Goal: Task Accomplishment & Management: Manage account settings

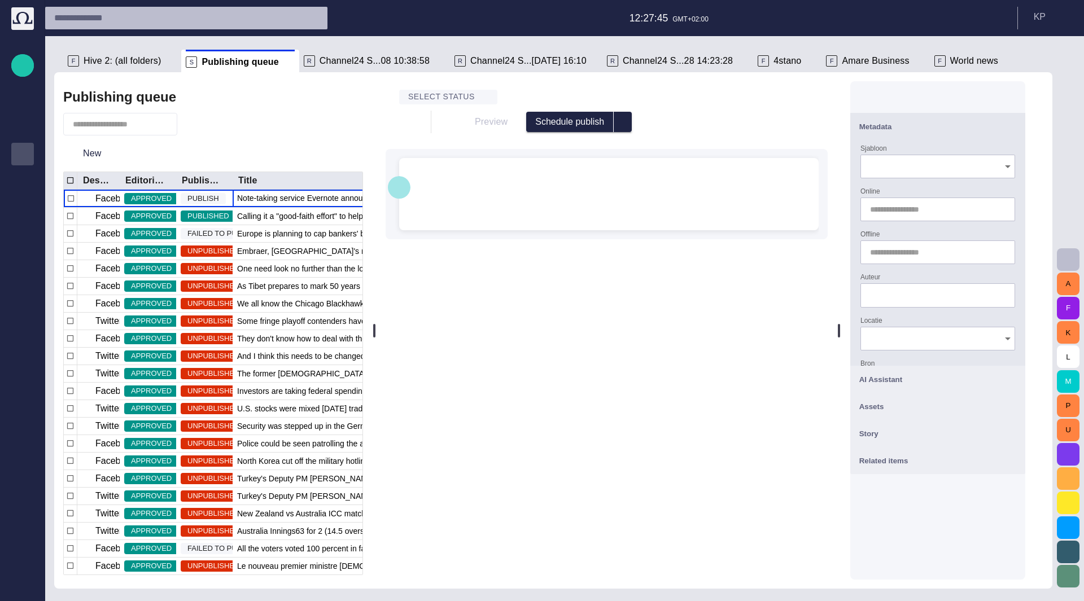
click at [406, 191] on span "button" at bounding box center [399, 187] width 14 height 21
click at [657, 137] on div "Select status Preview Schedule publish Hello Toolbar Insert Element AMARE AUDIO…" at bounding box center [607, 153] width 442 height 135
click at [629, 188] on div "﻿ * ﻿" at bounding box center [608, 185] width 401 height 54
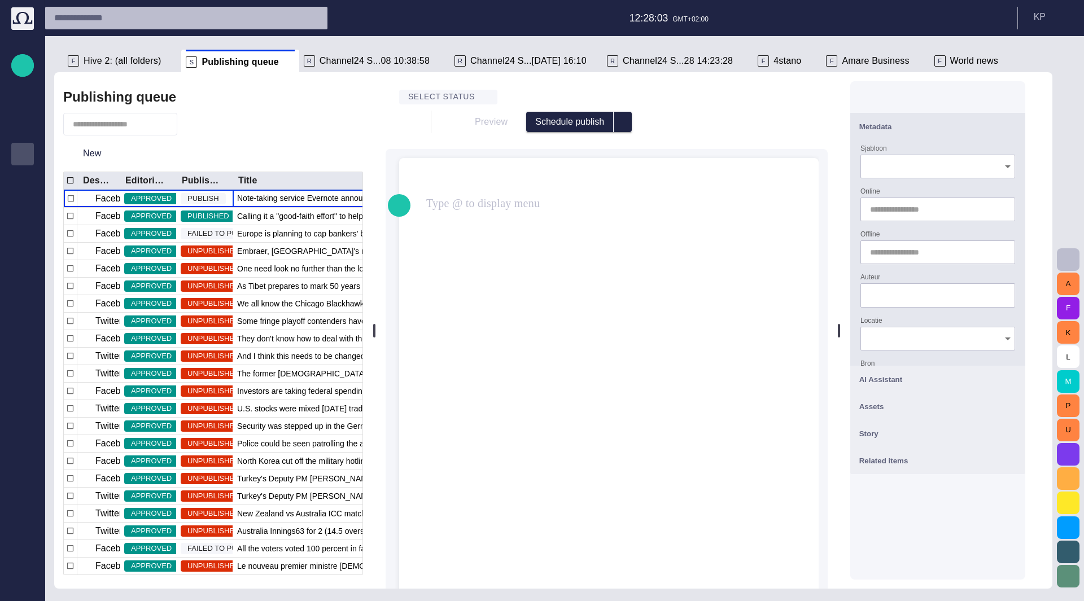
click at [404, 126] on button "button" at bounding box center [401, 122] width 23 height 23
click at [629, 122] on div at bounding box center [542, 300] width 1084 height 601
click at [486, 129] on div "Preview Schedule publish" at bounding box center [620, 122] width 342 height 20
drag, startPoint x: 473, startPoint y: 123, endPoint x: 579, endPoint y: 134, distance: 106.8
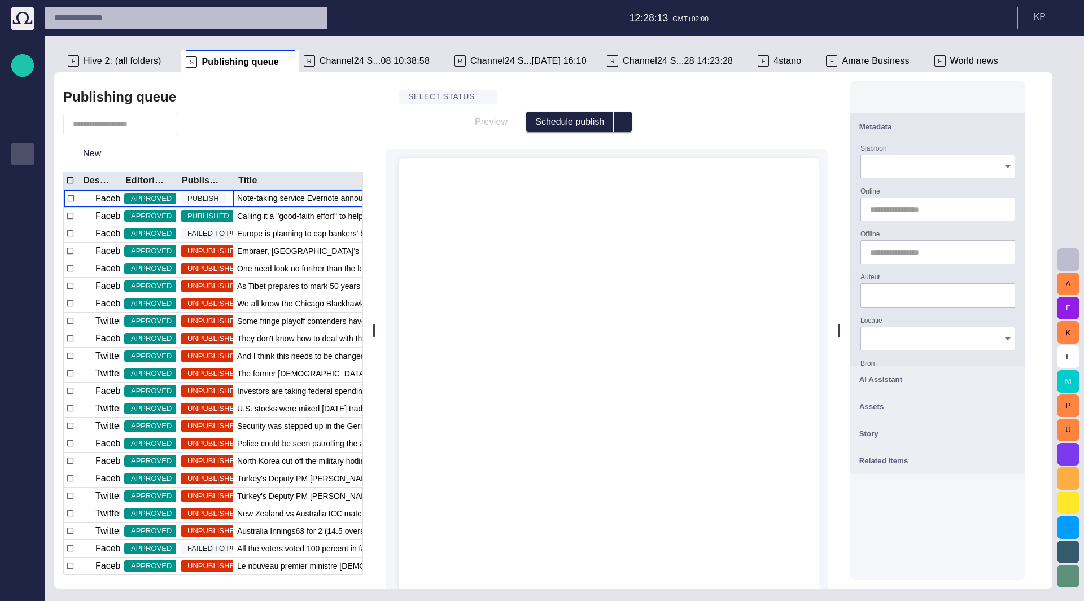
click at [477, 123] on div "Preview Schedule publish" at bounding box center [620, 122] width 342 height 20
click at [625, 119] on span "select publish option" at bounding box center [622, 121] width 9 height 9
click at [623, 119] on span "select publish option" at bounding box center [622, 121] width 9 height 9
click at [818, 124] on span "button" at bounding box center [811, 121] width 11 height 11
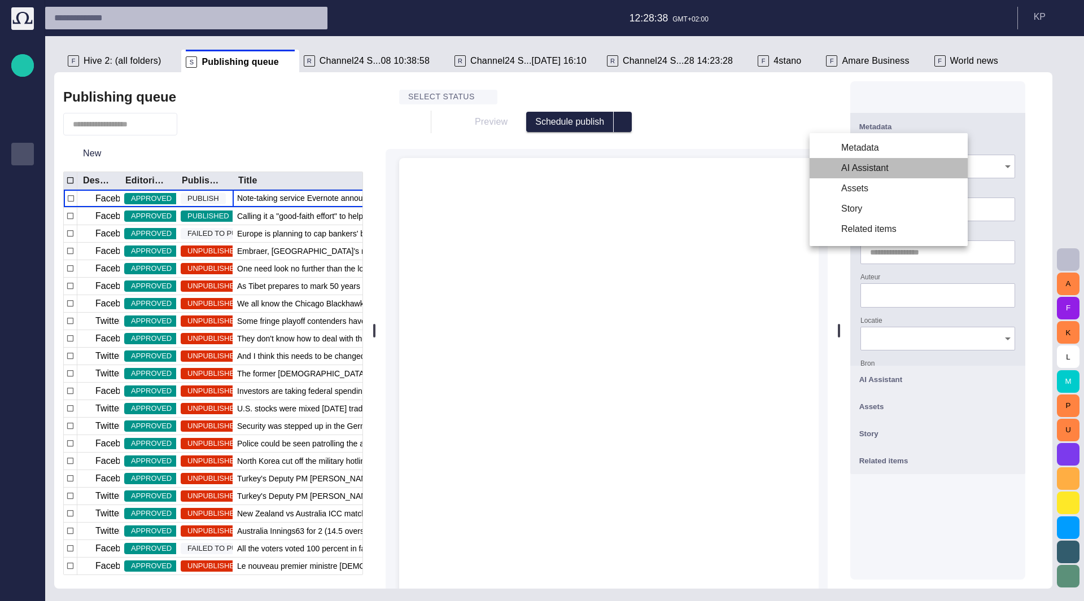
click at [856, 167] on li "AI Assistant" at bounding box center [889, 168] width 158 height 20
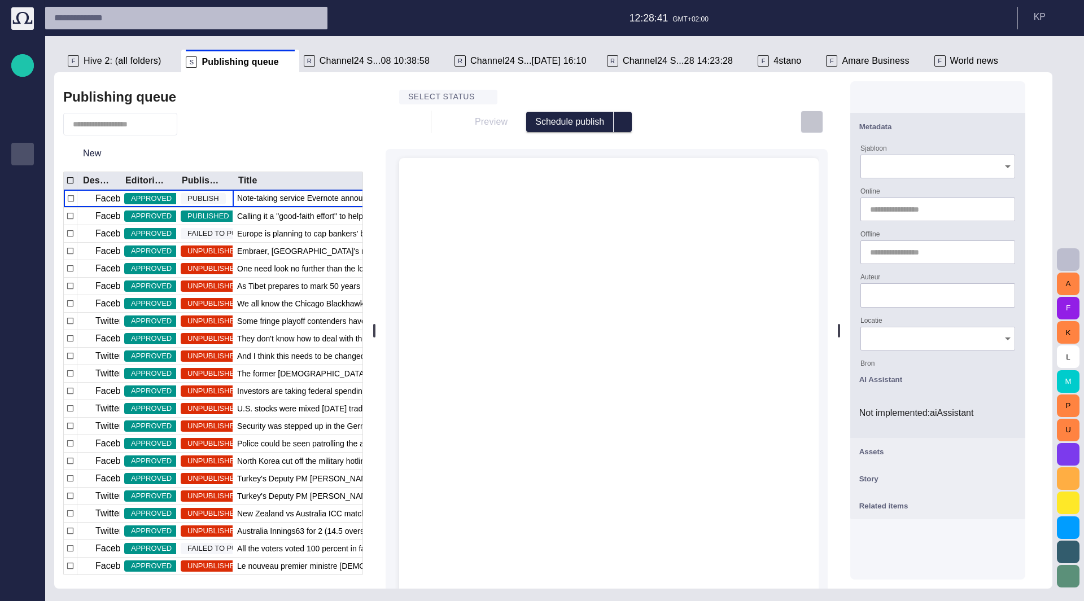
click at [818, 116] on span "button" at bounding box center [811, 121] width 11 height 11
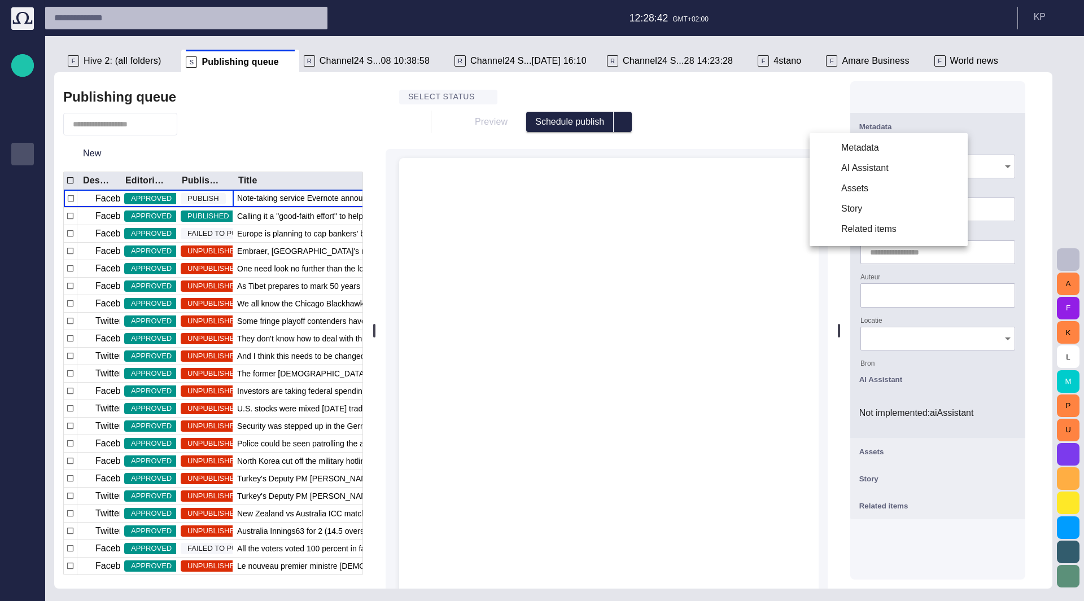
click at [850, 199] on li "Story" at bounding box center [889, 209] width 158 height 20
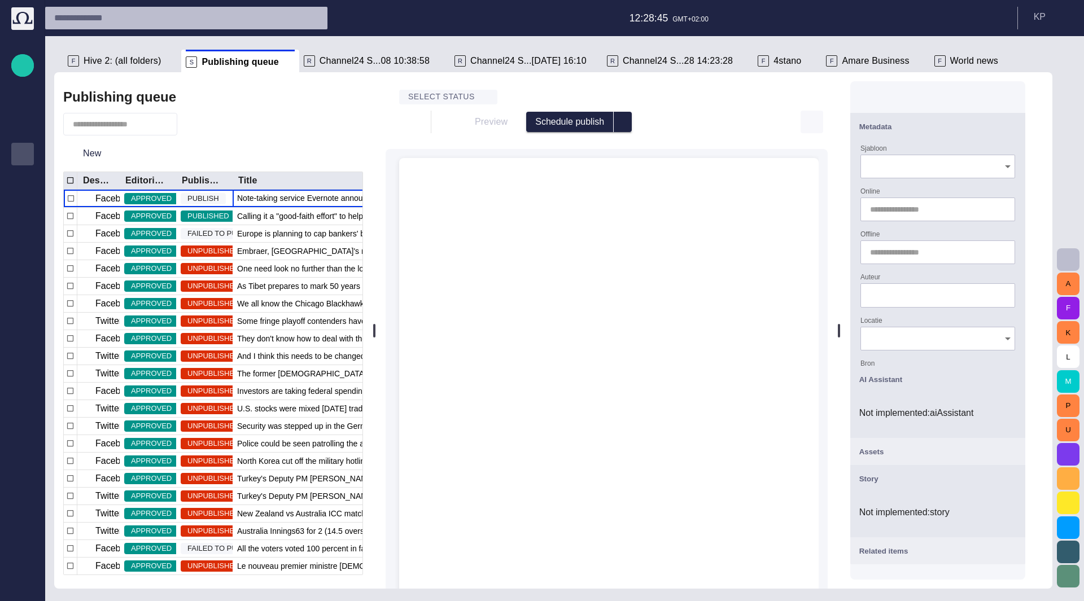
click at [818, 127] on span "button" at bounding box center [811, 121] width 11 height 11
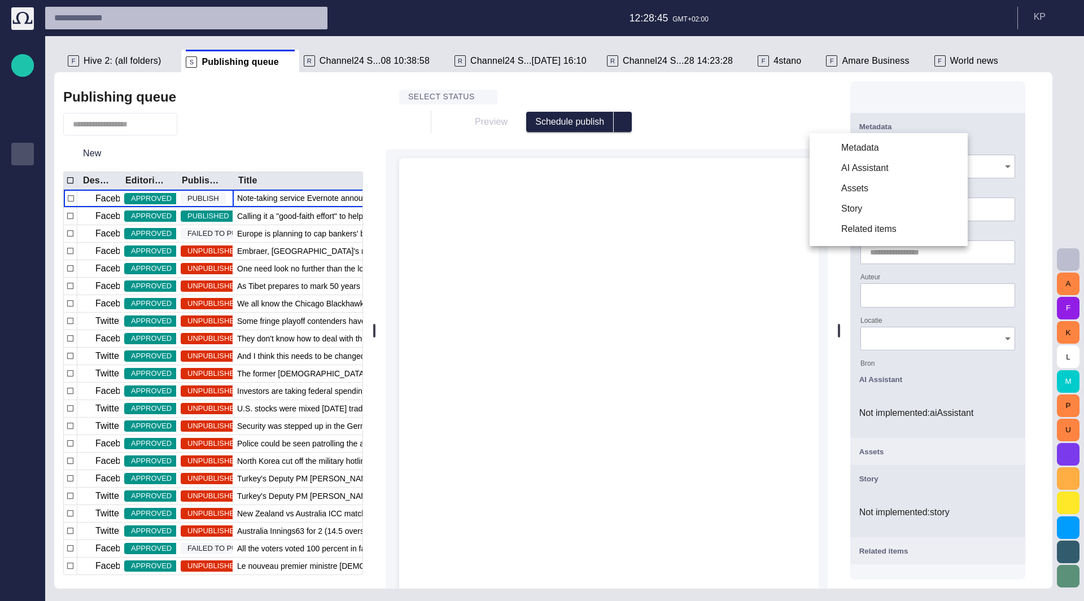
click at [832, 231] on li "Related items" at bounding box center [889, 229] width 158 height 20
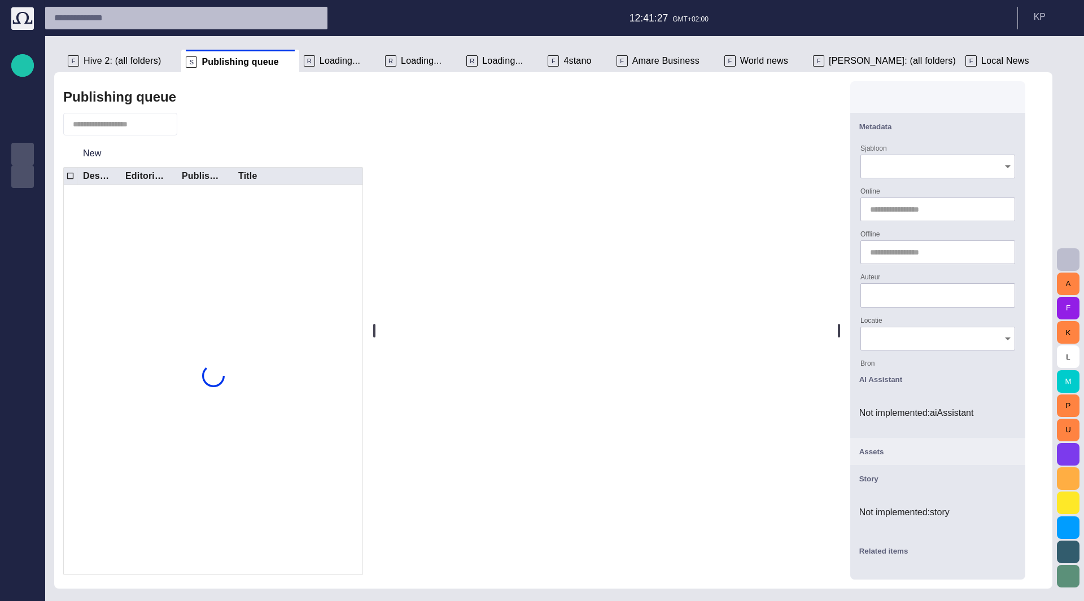
click at [25, 176] on p "Publishing queue KKK" at bounding box center [23, 175] width 14 height 11
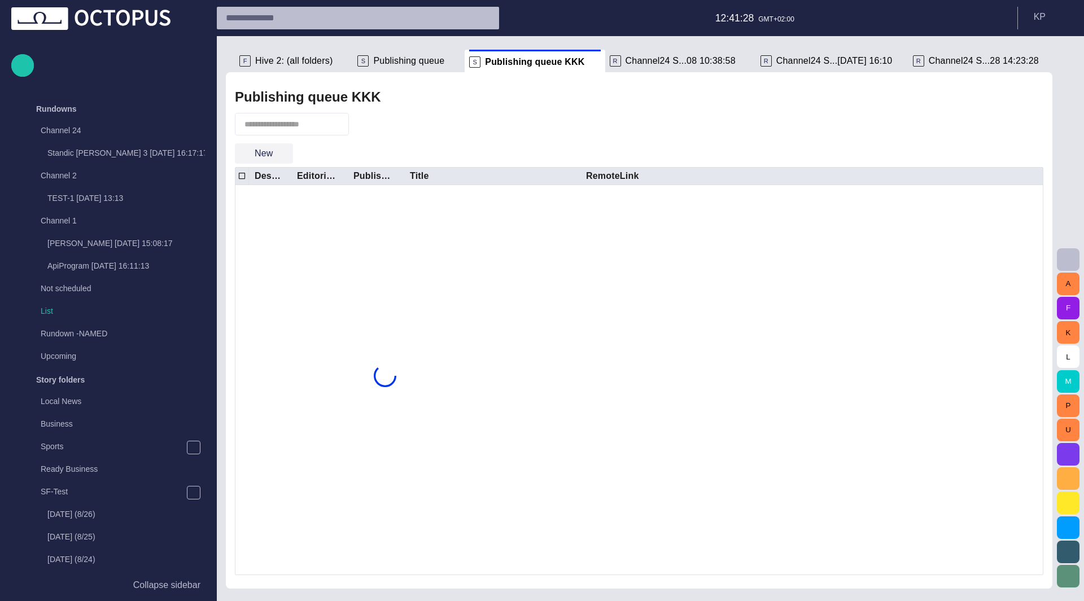
click at [281, 158] on span "button" at bounding box center [283, 153] width 11 height 11
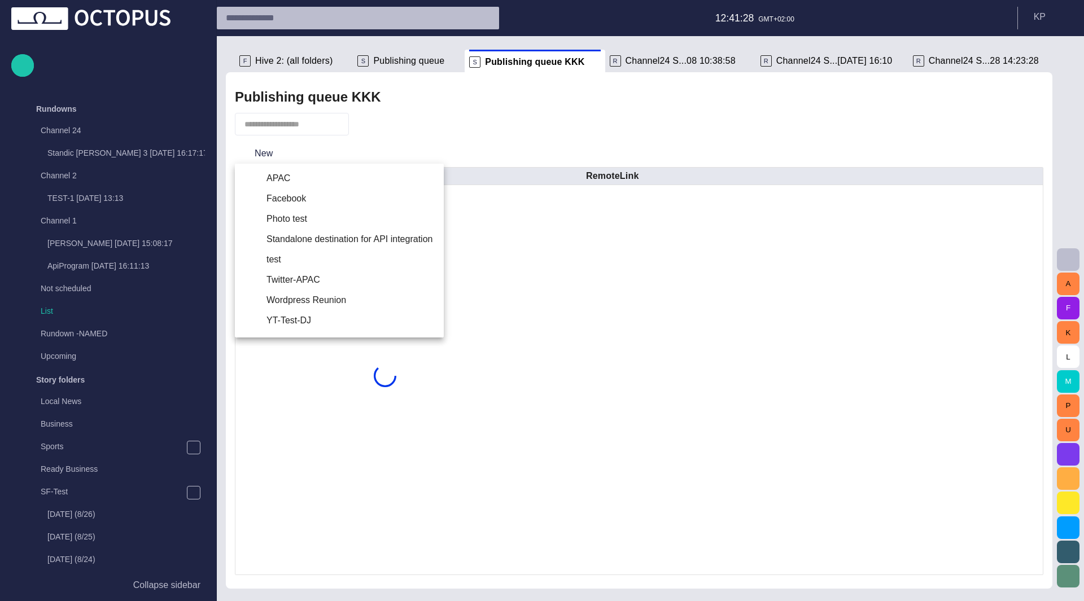
scroll to position [652, 0]
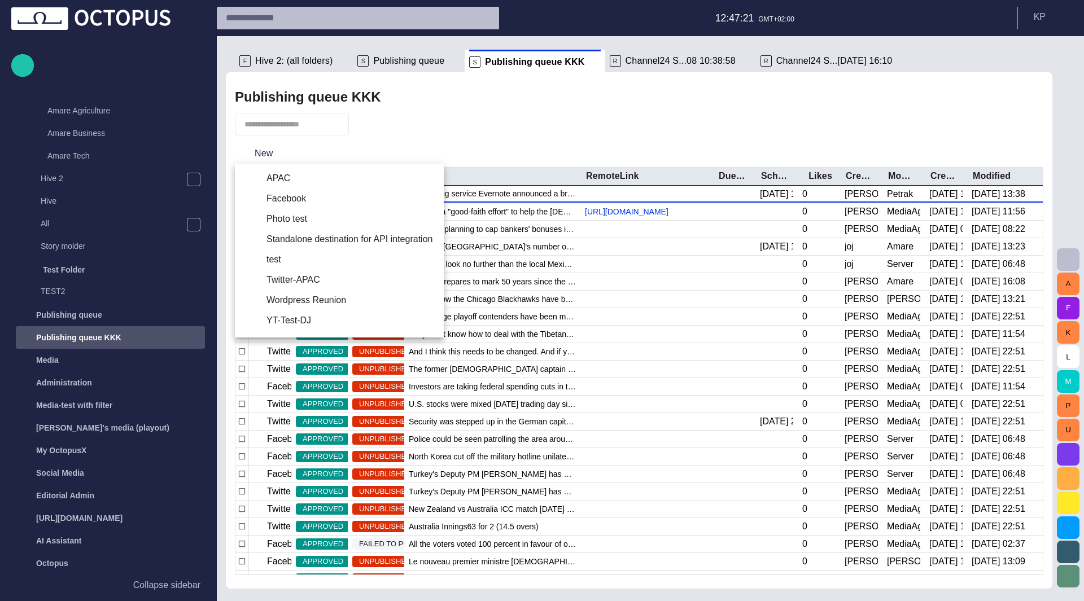
click at [1003, 127] on div at bounding box center [542, 300] width 1084 height 601
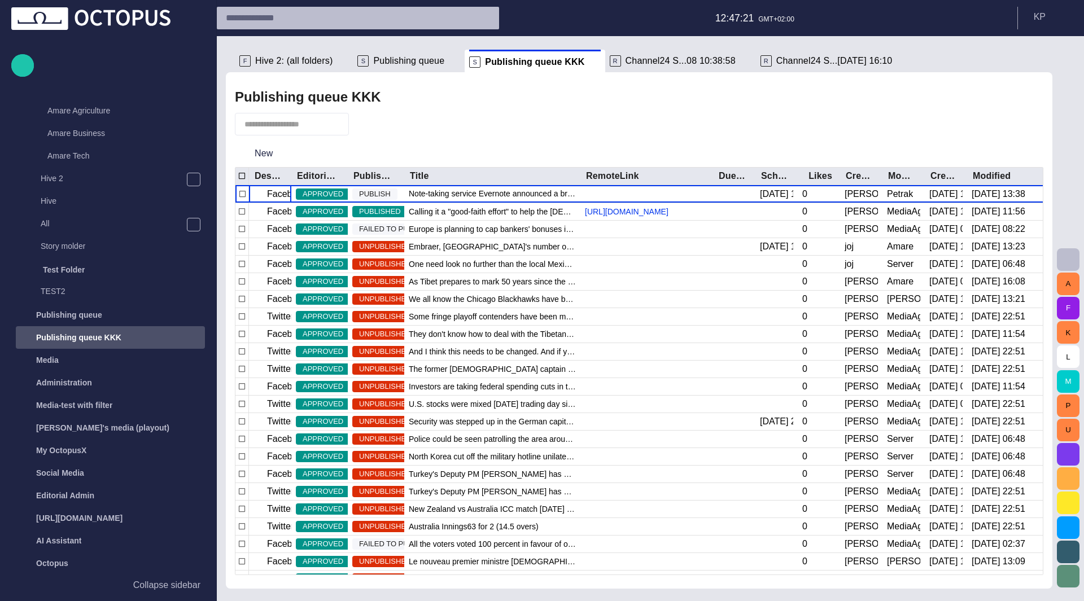
click at [1013, 124] on div at bounding box center [542, 300] width 1084 height 601
click at [1006, 125] on span "button" at bounding box center [1010, 124] width 14 height 14
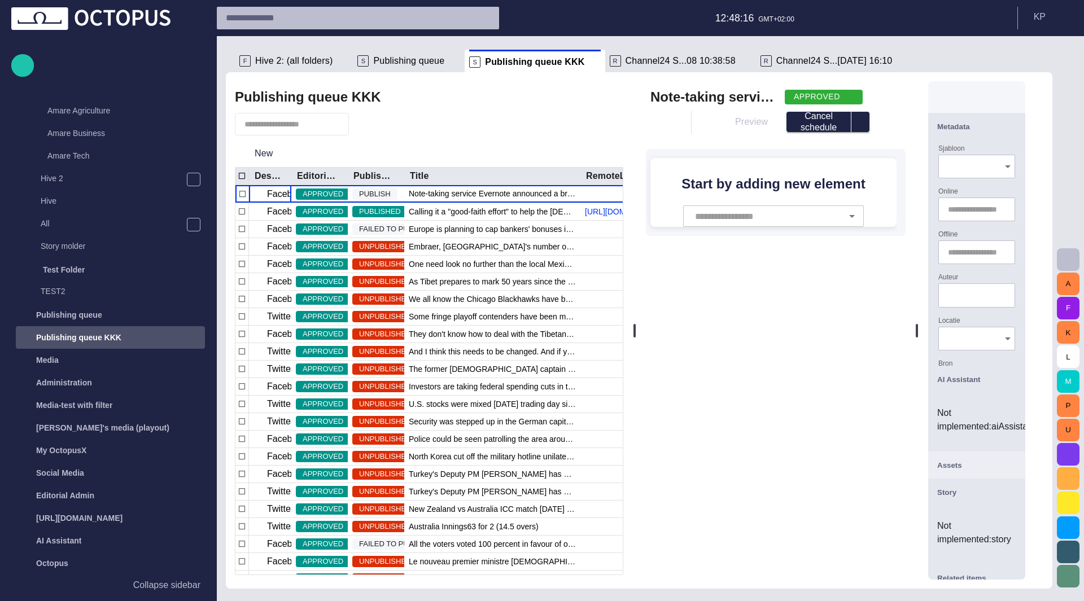
click at [749, 125] on div "Preview Cancel schedule" at bounding box center [790, 122] width 160 height 20
click at [666, 126] on span "button" at bounding box center [661, 121] width 11 height 11
click at [696, 190] on ul "Close Save Link" at bounding box center [738, 169] width 158 height 72
click at [705, 190] on ul "Close Save Link" at bounding box center [738, 169] width 158 height 72
click at [692, 188] on ul "Close Save Link" at bounding box center [738, 169] width 158 height 72
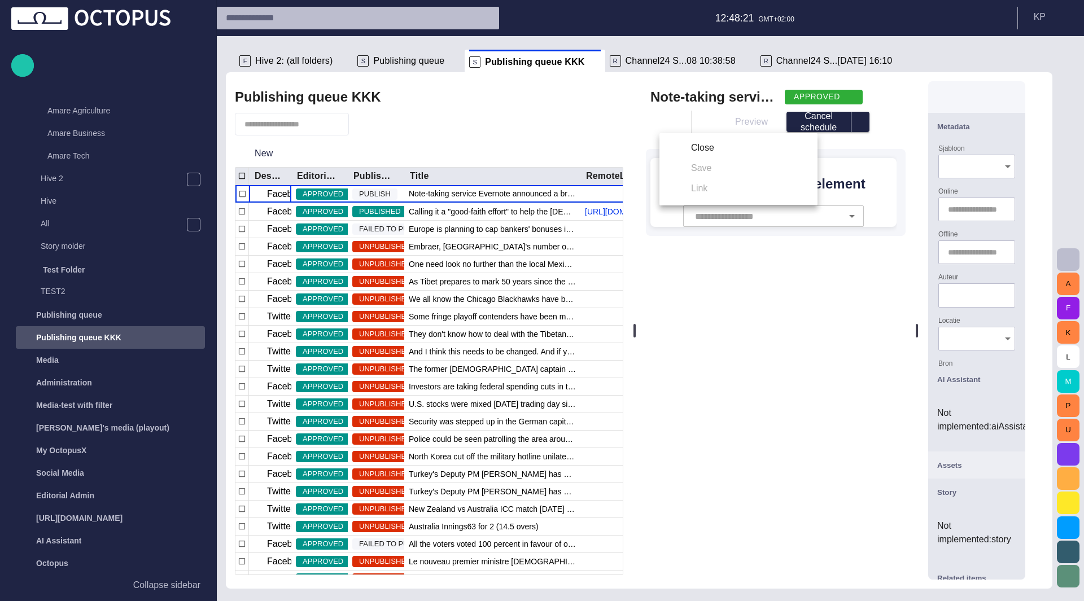
click at [692, 171] on ul "Close Save Link" at bounding box center [738, 169] width 158 height 72
drag, startPoint x: 696, startPoint y: 191, endPoint x: 695, endPoint y: 171, distance: 20.3
click at [696, 191] on ul "Close Save Link" at bounding box center [738, 169] width 158 height 72
click at [694, 168] on ul "Close Save Link" at bounding box center [738, 169] width 158 height 72
click at [902, 120] on div at bounding box center [542, 300] width 1084 height 601
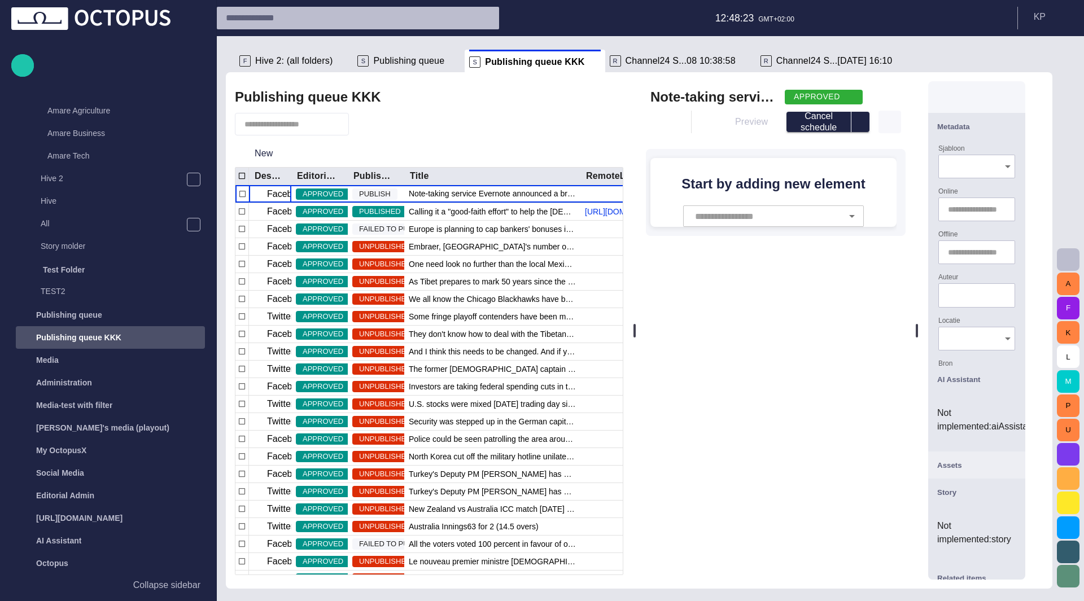
click at [895, 120] on span "button" at bounding box center [889, 121] width 11 height 11
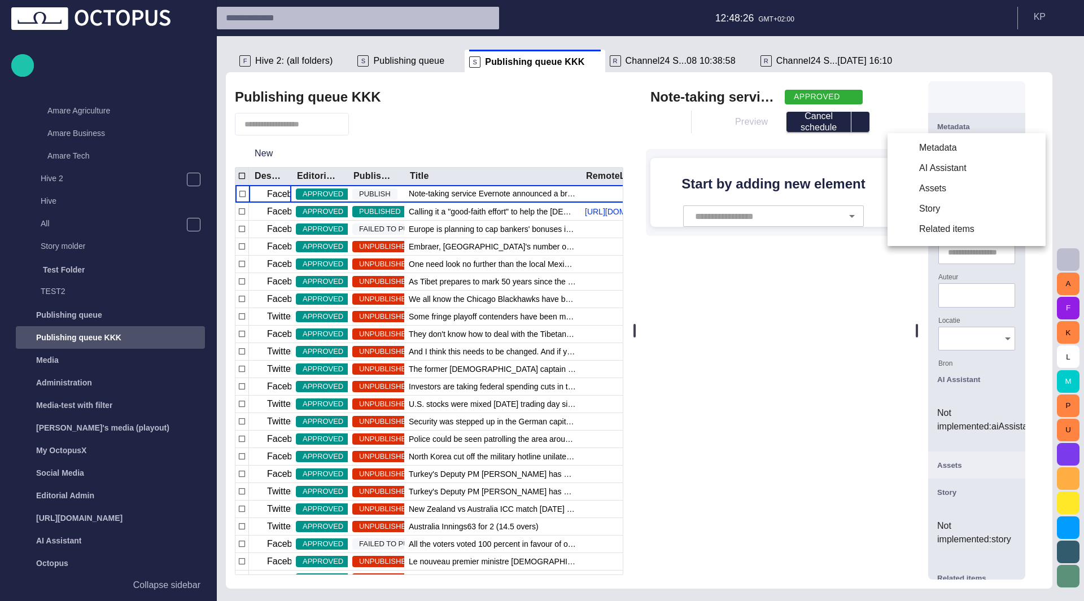
click at [873, 125] on div at bounding box center [542, 300] width 1084 height 601
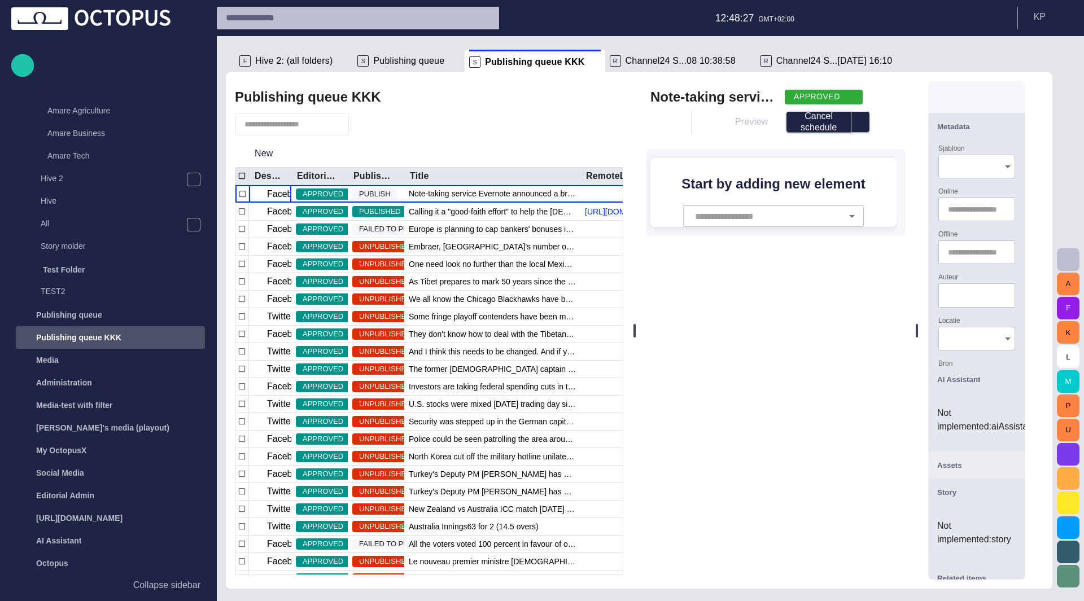
click at [828, 123] on button "Cancel schedule" at bounding box center [818, 122] width 65 height 20
click at [846, 121] on button "Schedule publish" at bounding box center [818, 122] width 65 height 20
click at [895, 111] on div at bounding box center [542, 300] width 1084 height 601
click at [869, 117] on button "select publish option" at bounding box center [860, 122] width 18 height 20
click at [862, 145] on ul "Schedule publish Publish now Cancel schedule" at bounding box center [837, 167] width 87 height 70
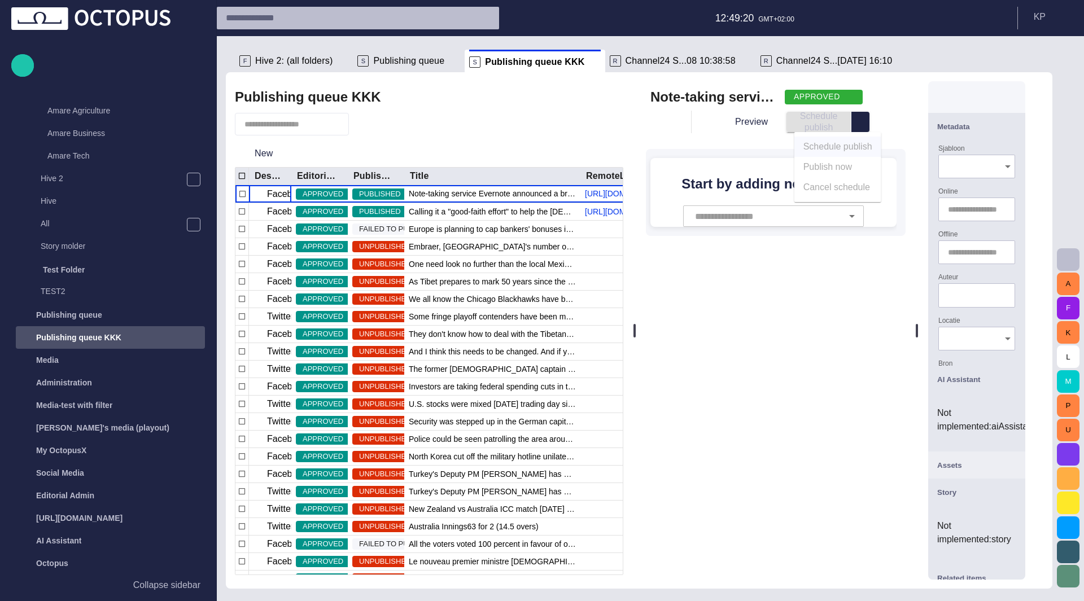
click at [878, 99] on div "Note-taking service Evernote announced a breach on their network [DATE], and ha…" at bounding box center [775, 97] width 251 height 18
click at [841, 125] on div "Schedule publish" at bounding box center [827, 122] width 83 height 20
click at [865, 120] on span "select publish option" at bounding box center [860, 121] width 9 height 9
click at [854, 147] on ul "Schedule publish Publish now Cancel schedule" at bounding box center [837, 167] width 87 height 70
click at [820, 152] on ul "Schedule publish Publish now Cancel schedule" at bounding box center [837, 167] width 87 height 70
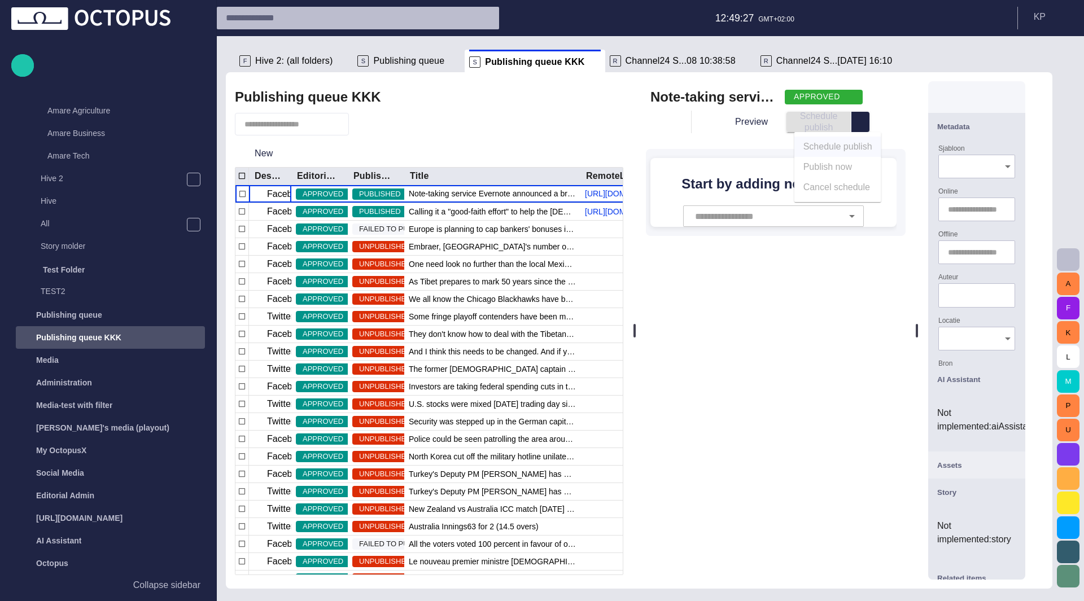
click at [899, 298] on div "Note-taking service Evernote announced a breach on their network [DATE], and ha…" at bounding box center [776, 330] width 278 height 517
click at [731, 119] on span "button" at bounding box center [724, 121] width 11 height 11
click at [292, 150] on div "New" at bounding box center [266, 153] width 63 height 20
click at [281, 153] on span "button" at bounding box center [283, 153] width 11 height 11
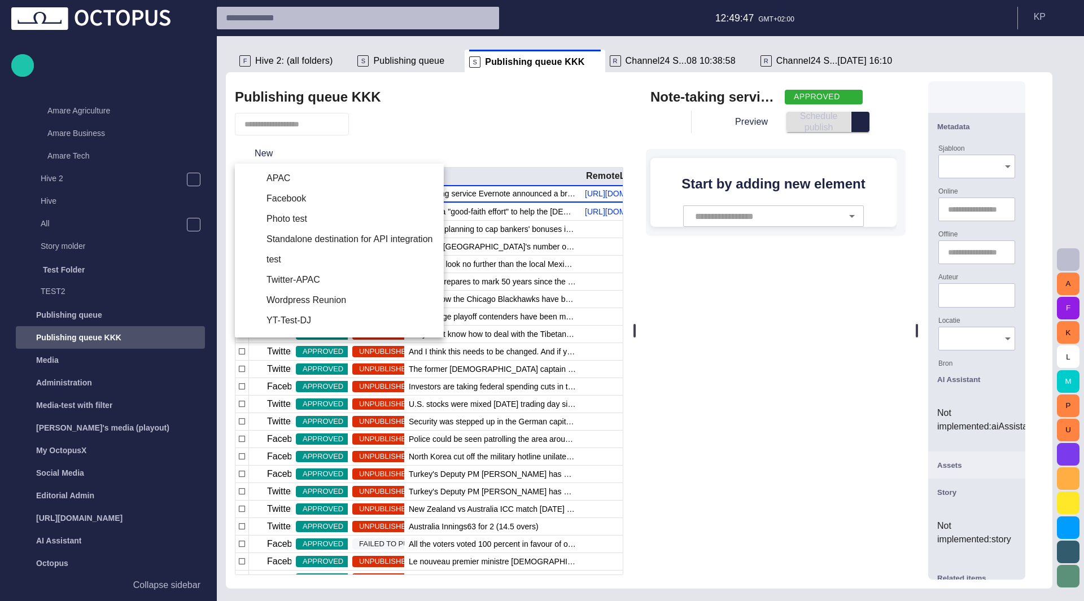
click at [339, 151] on div at bounding box center [542, 300] width 1084 height 601
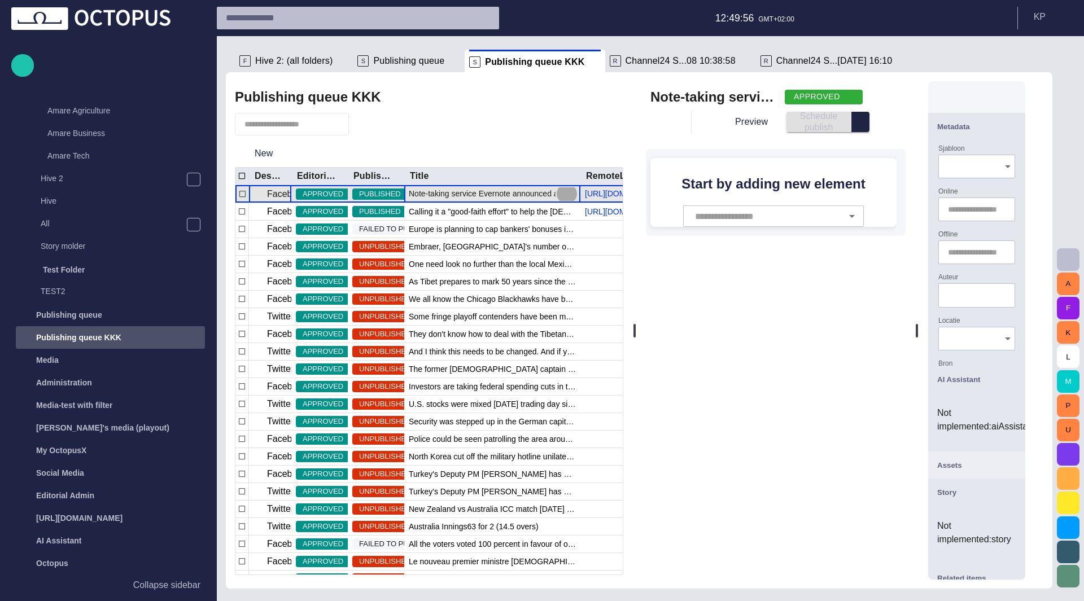
click at [567, 196] on span "button" at bounding box center [567, 194] width 14 height 14
click at [568, 153] on div at bounding box center [542, 300] width 1084 height 601
click at [1068, 256] on span "button" at bounding box center [1068, 260] width 14 height 14
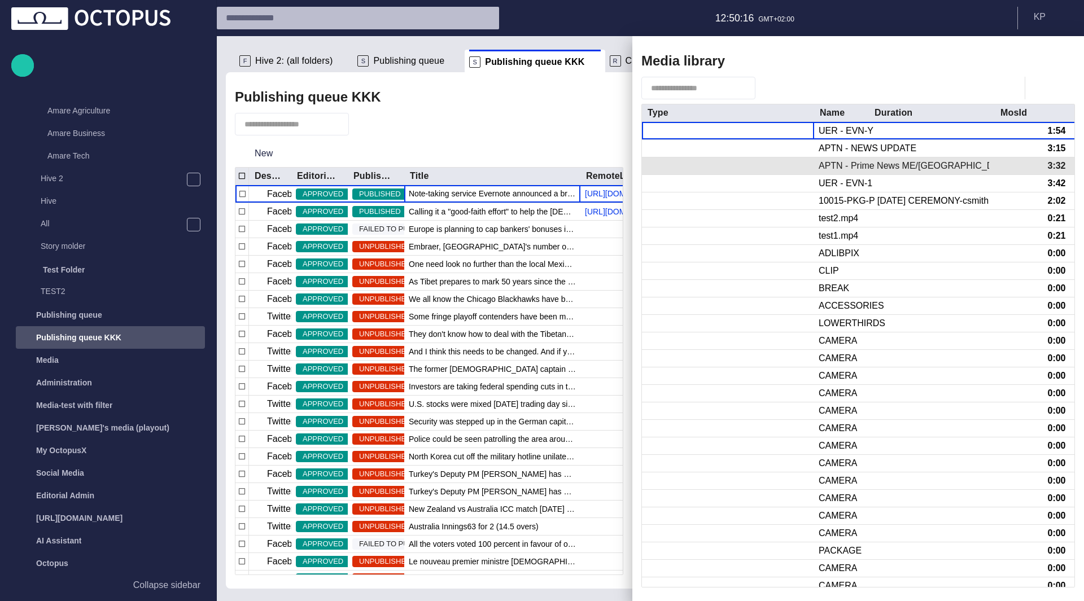
drag, startPoint x: 995, startPoint y: 112, endPoint x: 869, endPoint y: 164, distance: 135.7
click at [869, 115] on div at bounding box center [869, 113] width 6 height 18
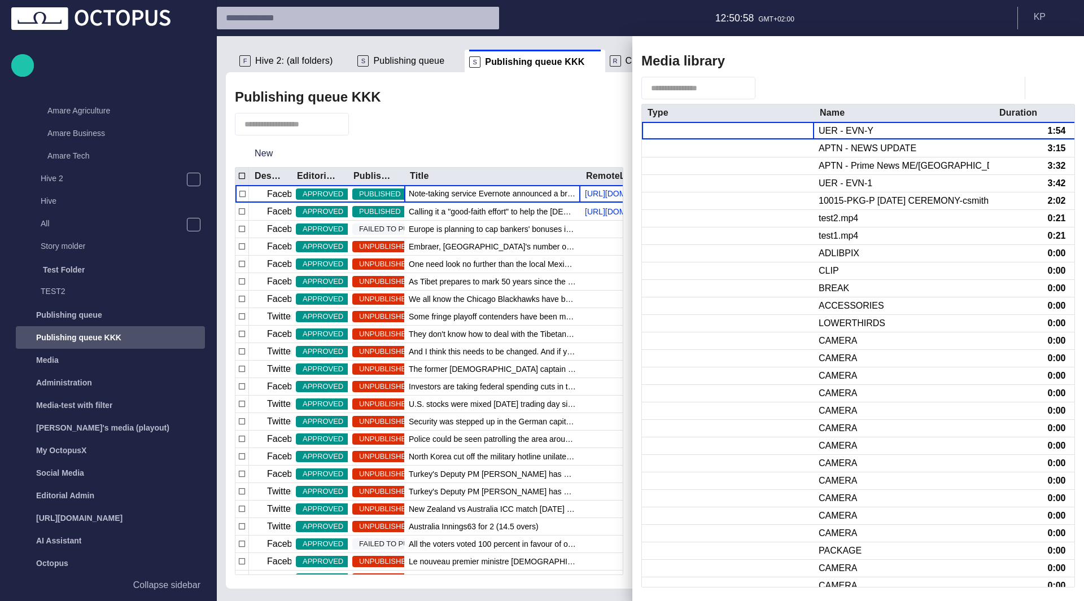
click at [570, 230] on div at bounding box center [542, 300] width 1084 height 601
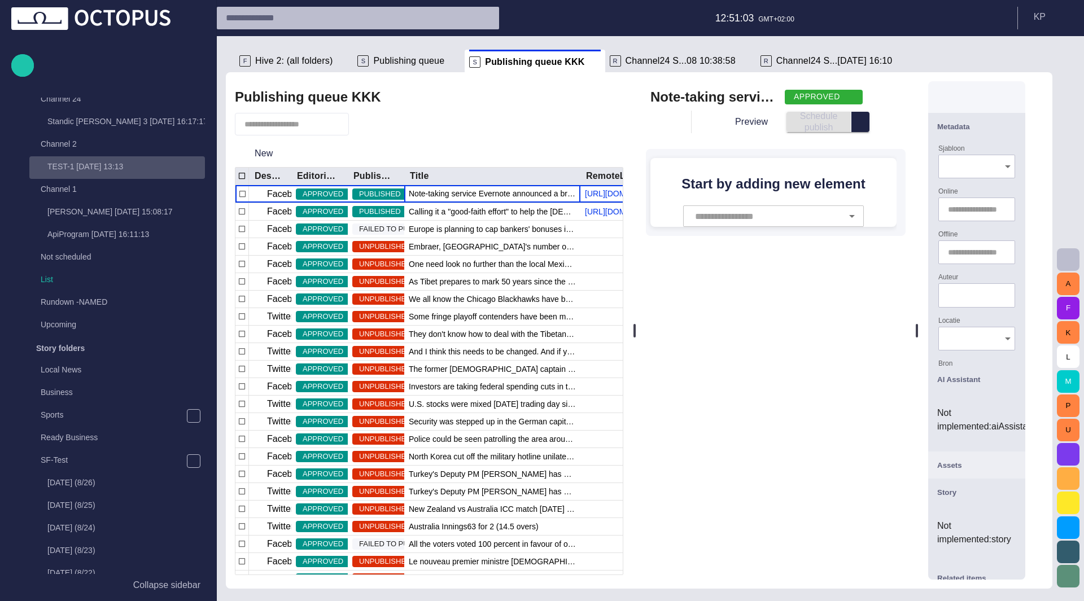
scroll to position [0, 0]
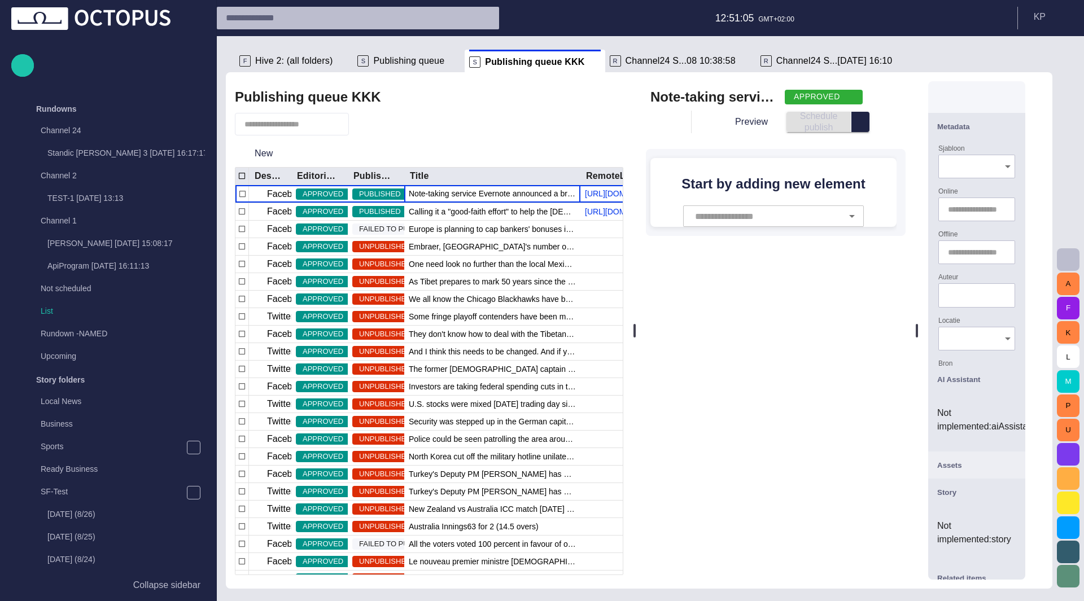
click at [661, 59] on span "Channel24 S...08 10:38:58" at bounding box center [681, 60] width 110 height 11
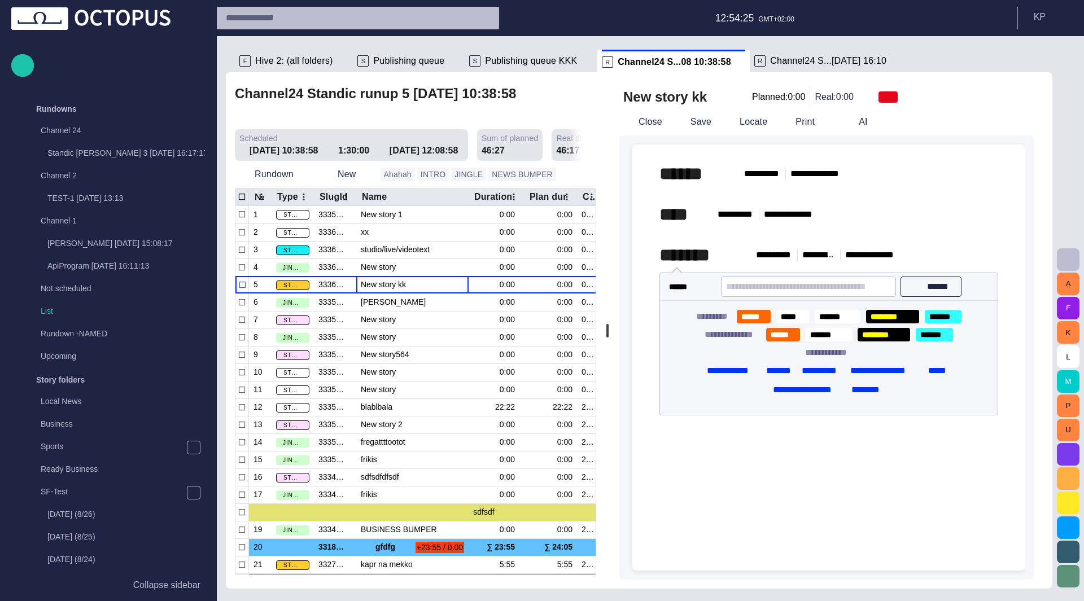
click at [403, 63] on span "Publishing queue" at bounding box center [408, 60] width 71 height 11
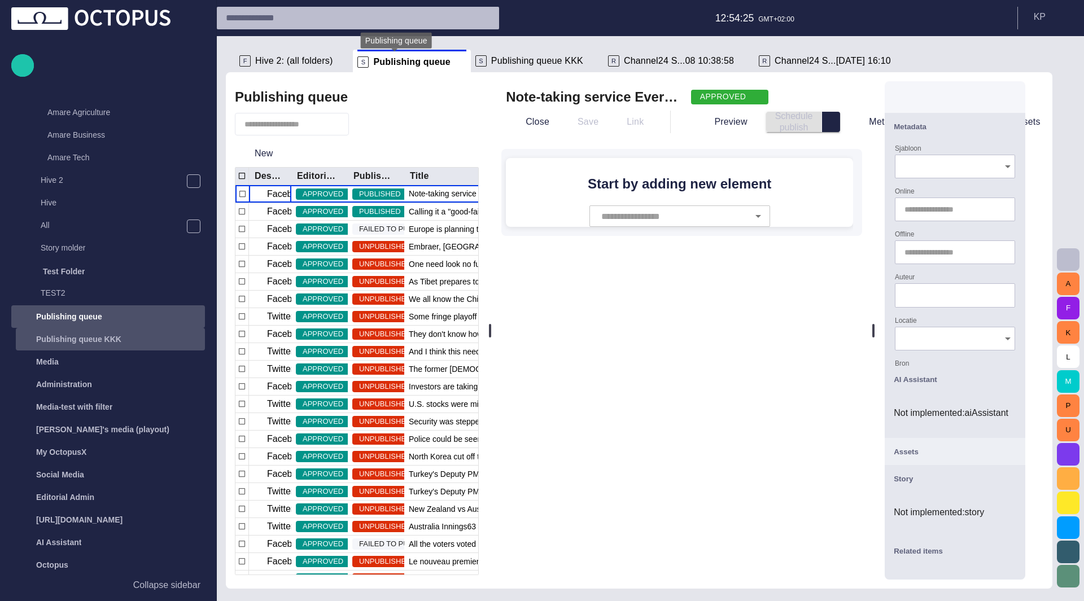
scroll to position [652, 0]
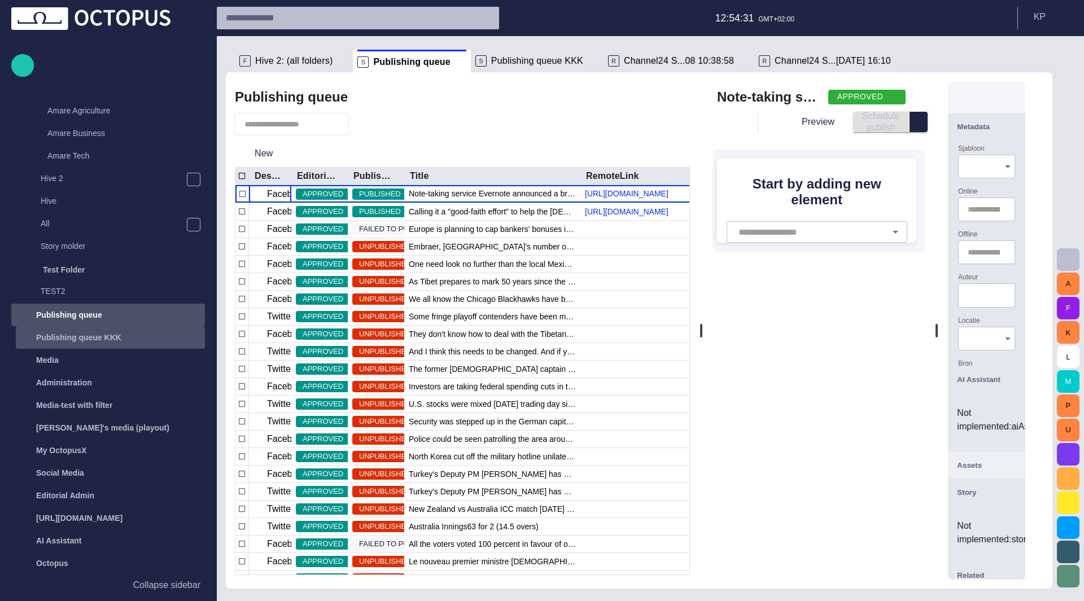
drag, startPoint x: 493, startPoint y: 328, endPoint x: 706, endPoint y: 354, distance: 213.9
click at [703, 354] on div at bounding box center [701, 330] width 5 height 517
click at [324, 194] on span "APPROVED" at bounding box center [323, 194] width 54 height 11
click at [325, 193] on span "APPROVED" at bounding box center [323, 194] width 54 height 11
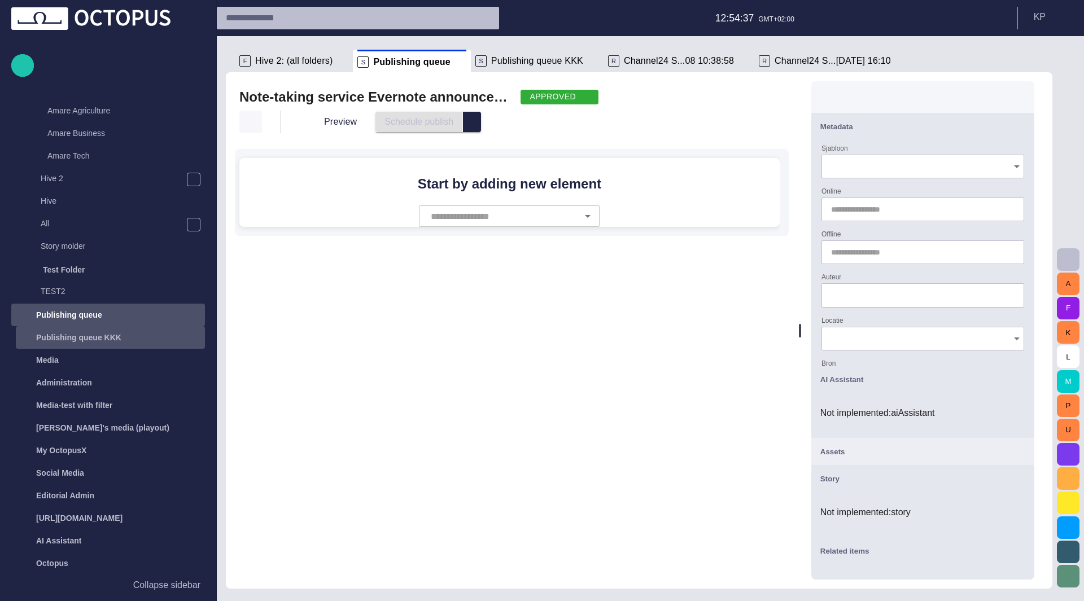
click at [244, 118] on button "button" at bounding box center [250, 122] width 23 height 23
click at [280, 154] on li "Close" at bounding box center [318, 148] width 158 height 20
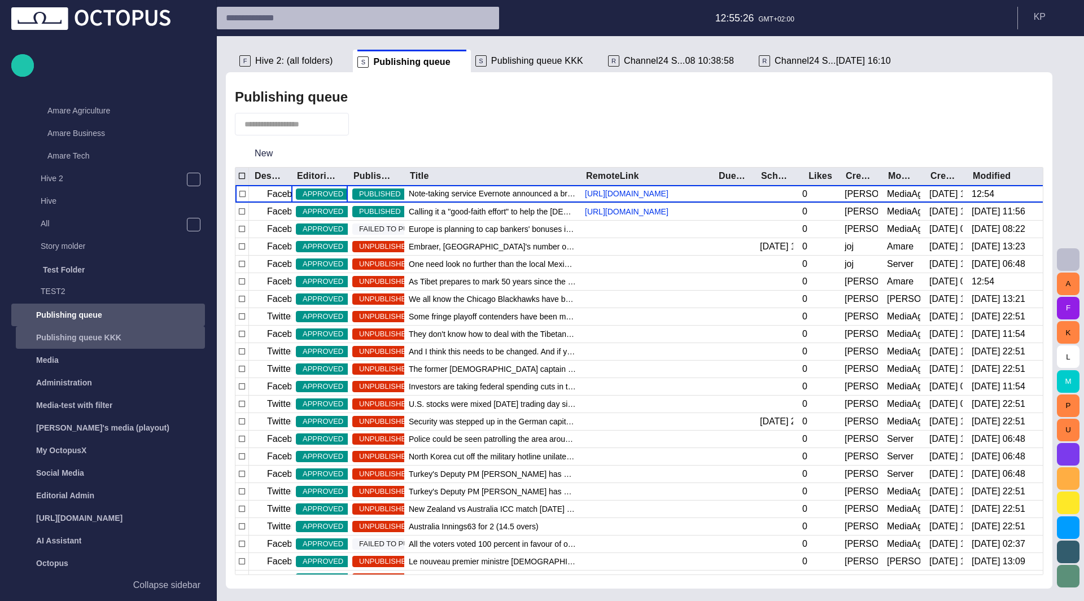
click at [308, 132] on div at bounding box center [292, 124] width 114 height 23
type input "**********"
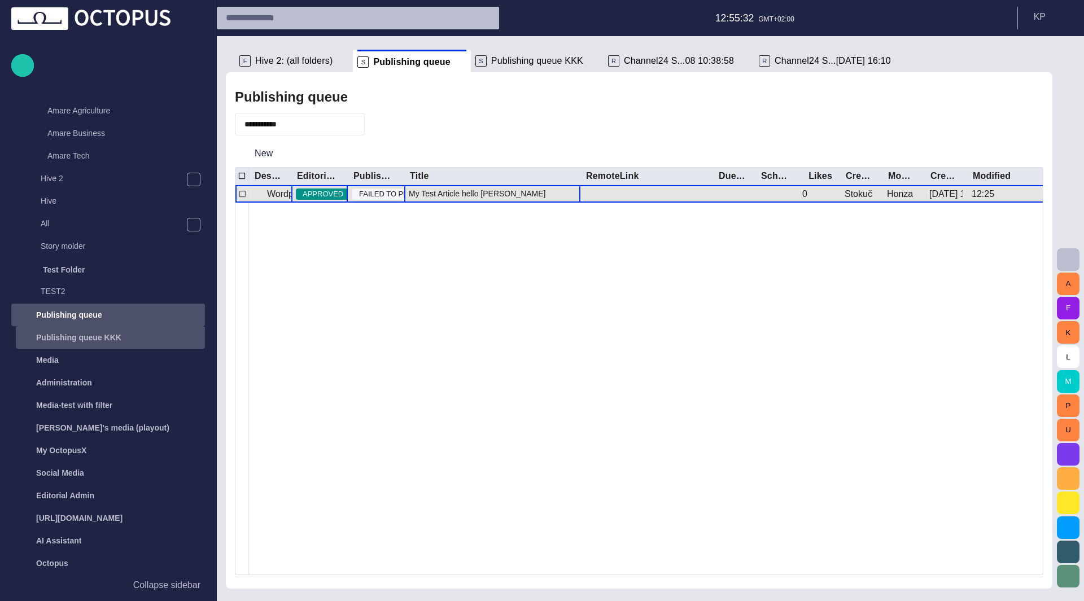
click at [486, 197] on span "My Test Article hello [PERSON_NAME]" at bounding box center [477, 193] width 137 height 11
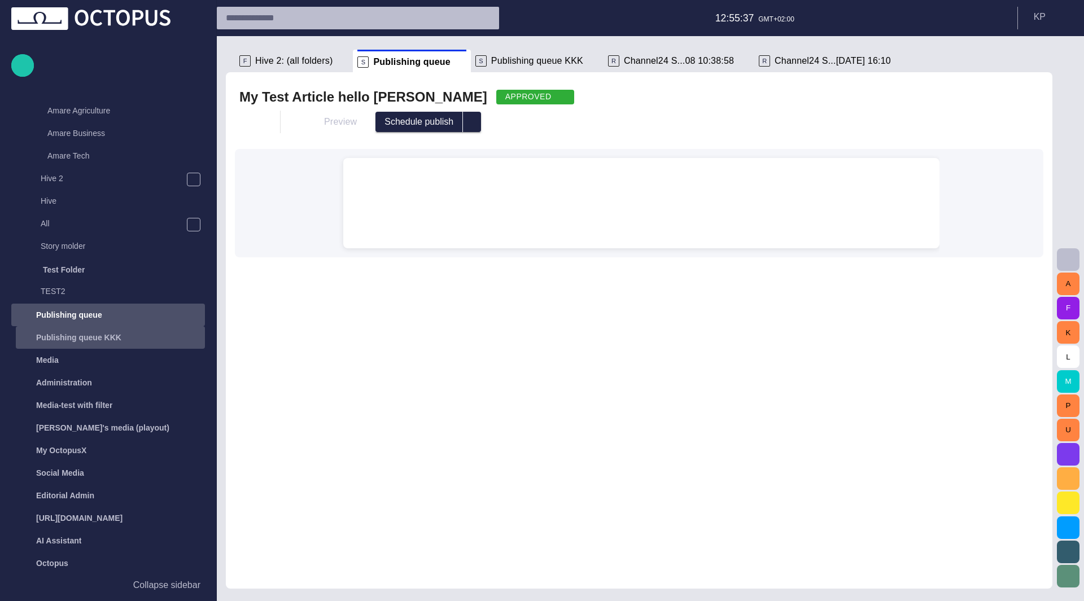
click at [556, 99] on span "button" at bounding box center [560, 97] width 9 height 9
click at [438, 136] on span "READY" at bounding box center [442, 137] width 51 height 14
click at [606, 111] on div "Preview Schedule publish" at bounding box center [638, 121] width 799 height 27
click at [248, 121] on span "button" at bounding box center [250, 121] width 11 height 11
click at [282, 173] on ul "Close Save Link" at bounding box center [318, 169] width 158 height 72
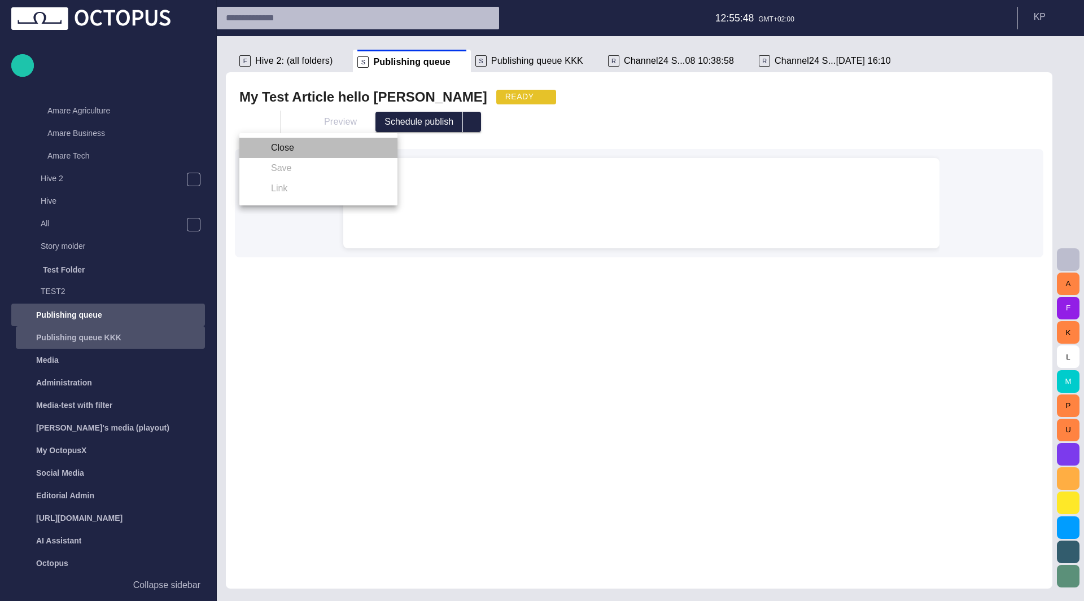
click at [273, 151] on li "Close" at bounding box center [318, 148] width 158 height 20
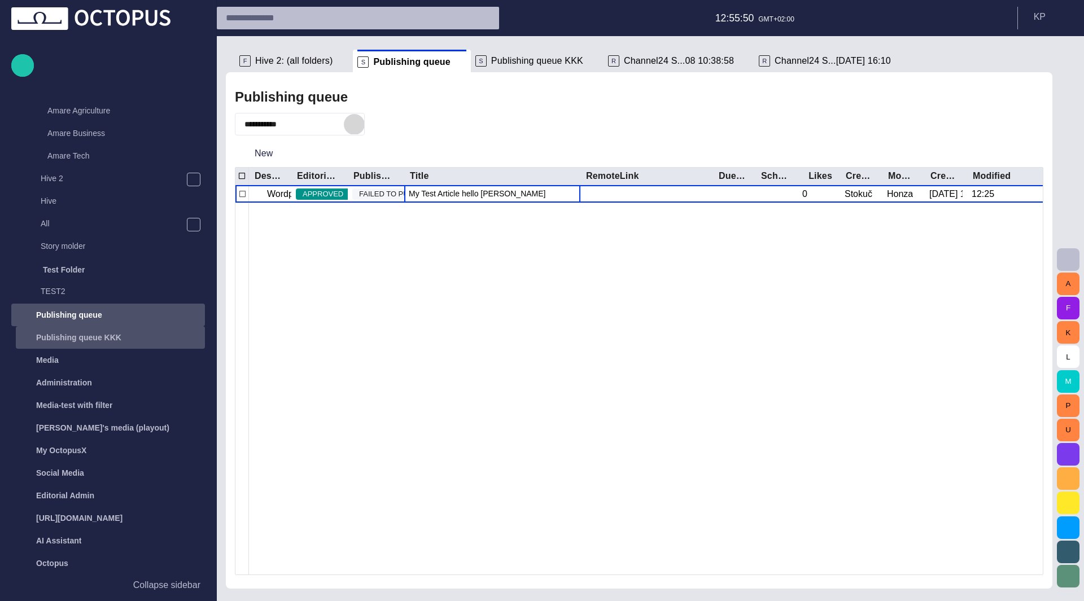
click at [360, 125] on span "button" at bounding box center [353, 124] width 11 height 11
